Goal: Obtain resource: Obtain resource

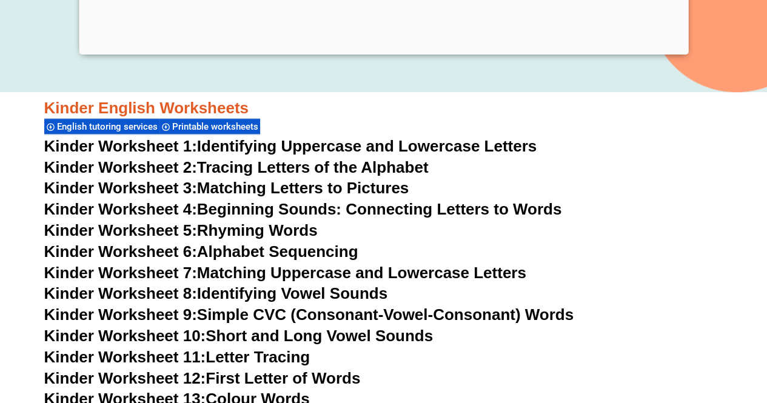
scroll to position [363, 0]
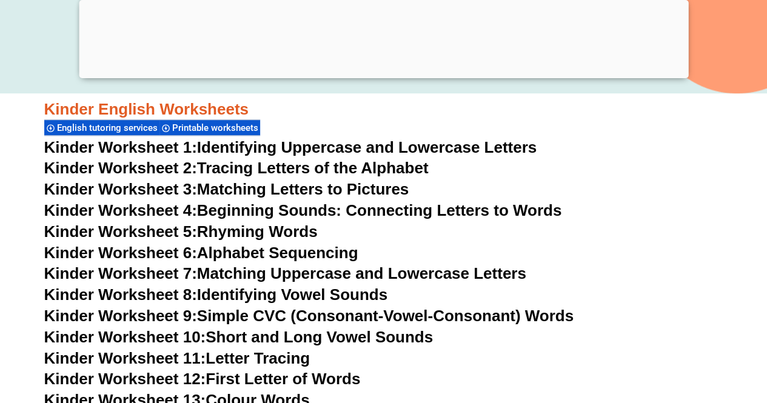
click at [253, 250] on link "Kinder Worksheet 6: Alphabet Sequencing" at bounding box center [201, 253] width 314 height 18
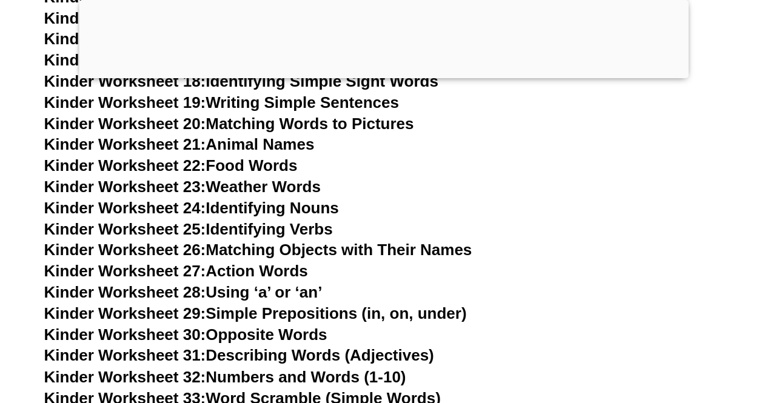
scroll to position [908, 0]
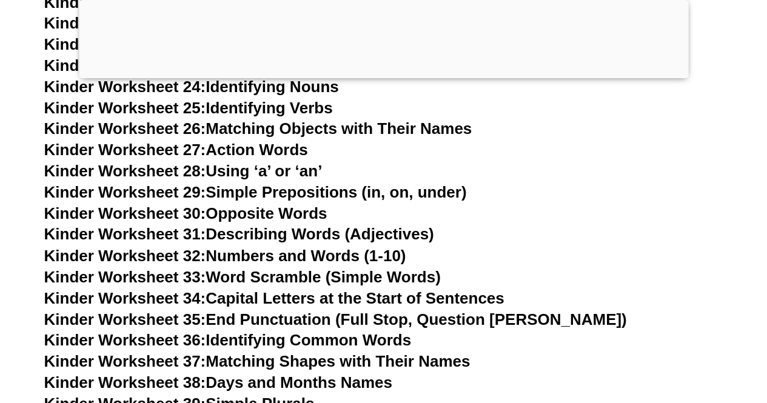
click at [384, 188] on link "Kinder Worksheet 29: Simple Prepositions (in, on, under)" at bounding box center [255, 192] width 422 height 18
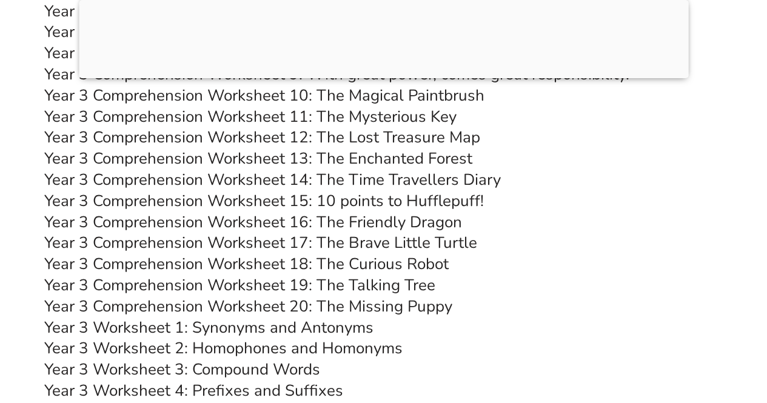
scroll to position [4314, 0]
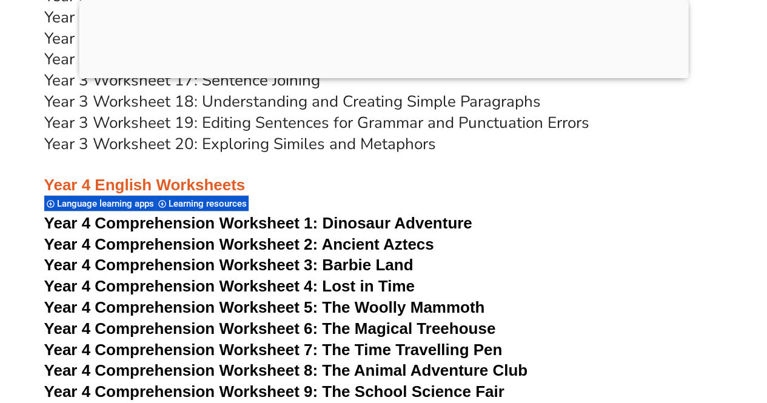
scroll to position [4634, 0]
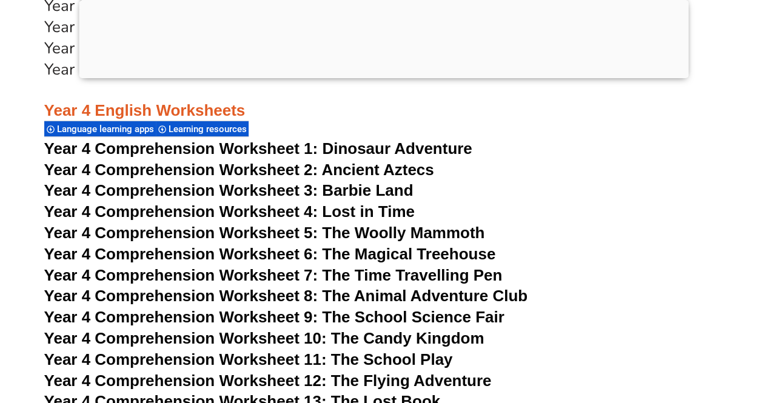
click at [347, 165] on span "Year 4 Comprehension Worksheet 2: Ancient Aztecs" at bounding box center [239, 170] width 390 height 18
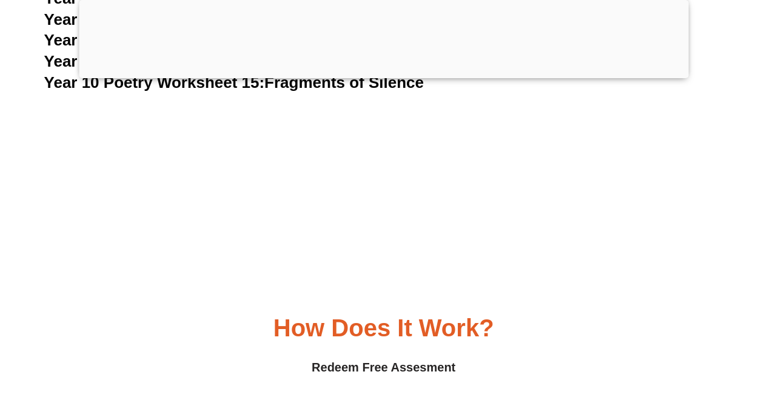
scroll to position [4270, 0]
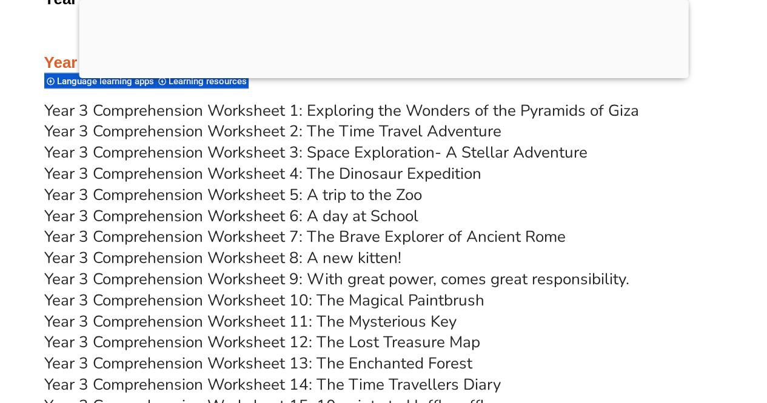
scroll to position [3846, 0]
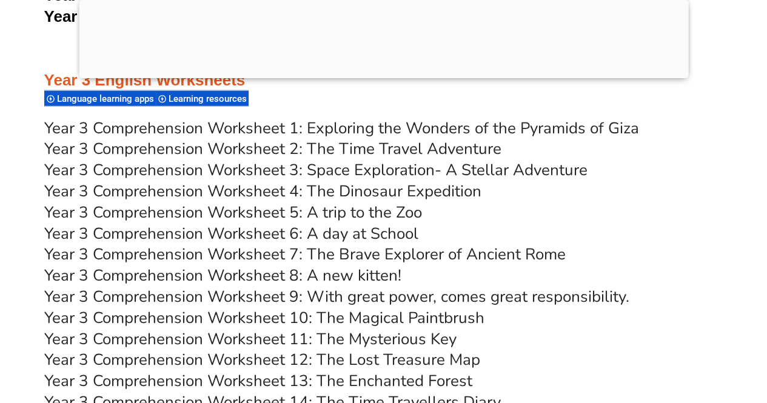
click at [361, 211] on link "Year 3 Comprehension Worksheet 5: A trip to the Zoo" at bounding box center [233, 212] width 378 height 21
